Goal: Check status: Check status

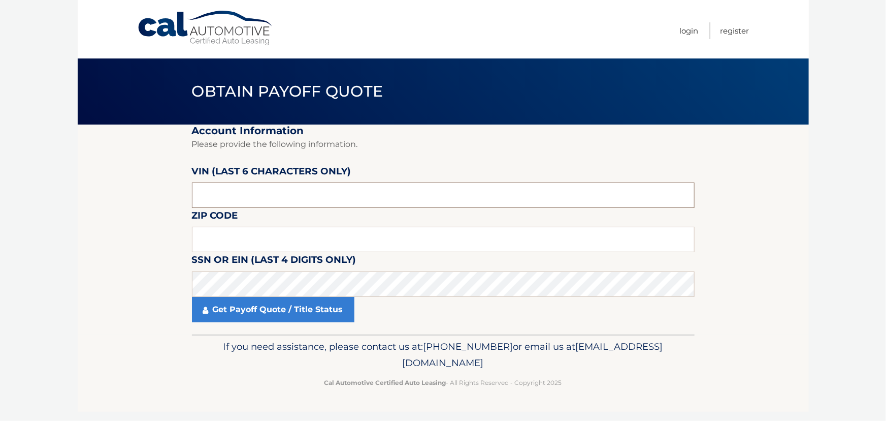
click at [203, 202] on input "text" at bounding box center [443, 194] width 503 height 25
type input "042137"
click at [210, 238] on input "text" at bounding box center [443, 239] width 503 height 25
click at [200, 236] on input "text" at bounding box center [443, 239] width 503 height 25
click button "For Originating Dealer" at bounding box center [0, 0] width 0 height 0
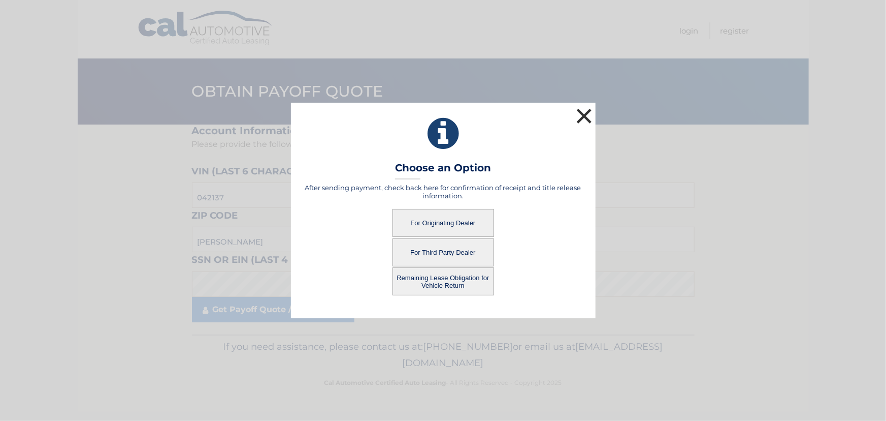
drag, startPoint x: 589, startPoint y: 110, endPoint x: 565, endPoint y: 112, distance: 24.5
click at [589, 111] on button "×" at bounding box center [584, 116] width 20 height 20
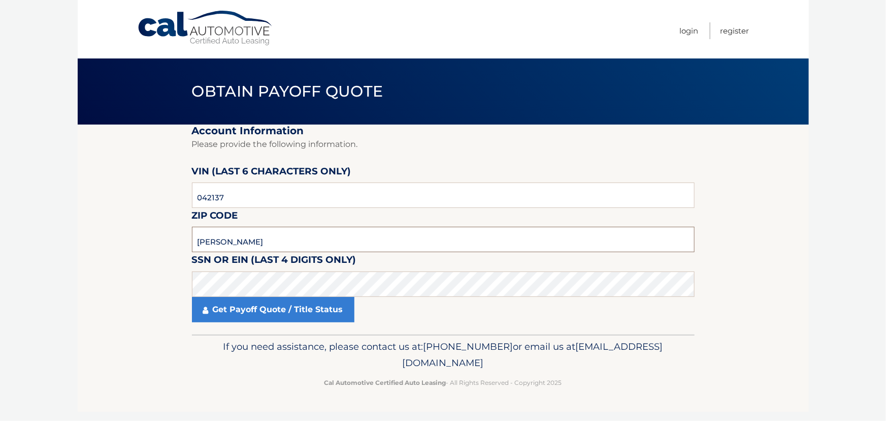
click at [233, 243] on input "[PERSON_NAME]" at bounding box center [443, 239] width 503 height 25
click at [240, 242] on input "[PERSON_NAME]" at bounding box center [443, 239] width 503 height 25
type input "11590"
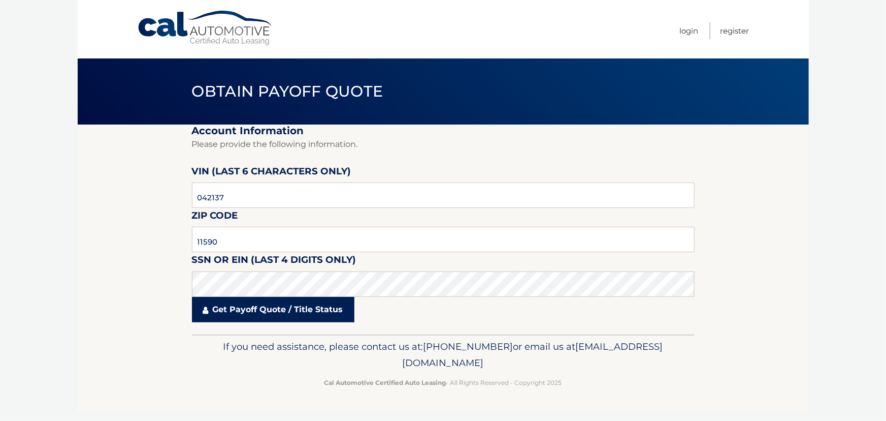
click at [244, 312] on link "Get Payoff Quote / Title Status" at bounding box center [273, 309] width 163 height 25
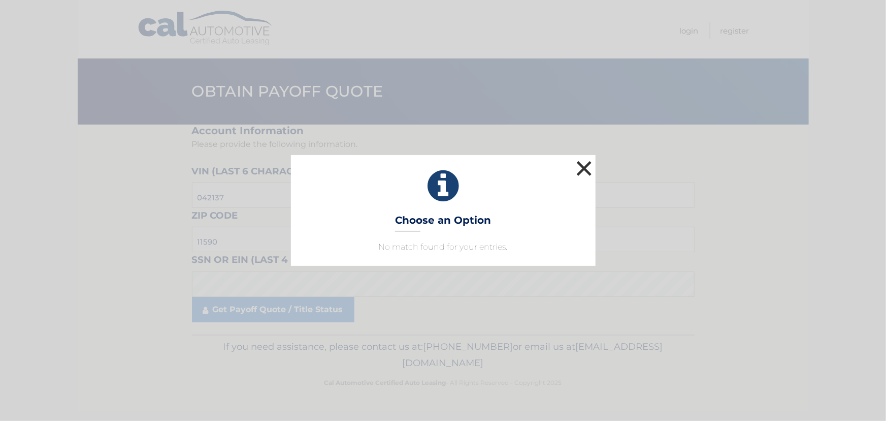
click at [584, 168] on button "×" at bounding box center [584, 168] width 20 height 20
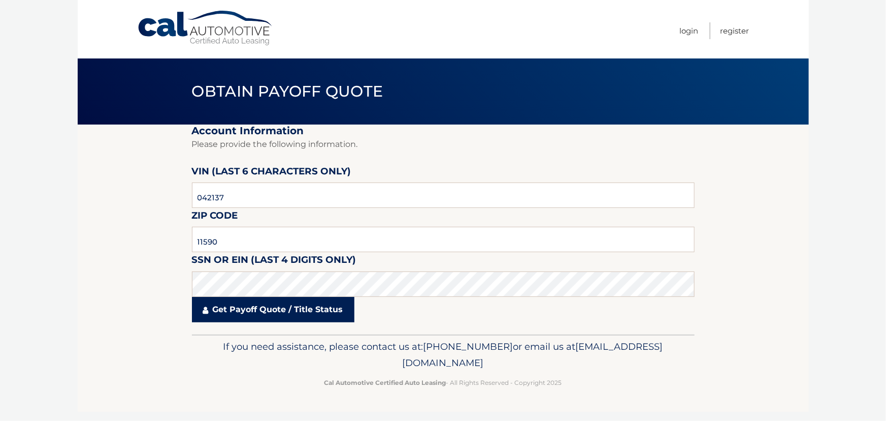
click at [287, 305] on link "Get Payoff Quote / Title Status" at bounding box center [273, 309] width 163 height 25
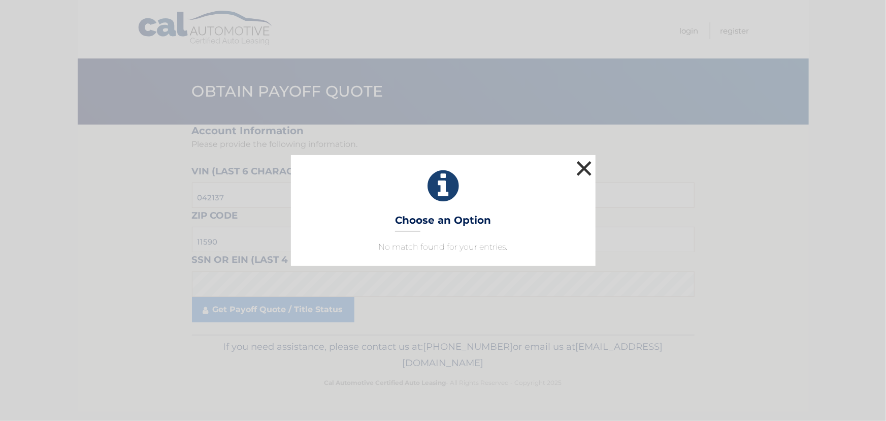
click at [585, 166] on button "×" at bounding box center [584, 168] width 20 height 20
